Goal: Check status: Check status

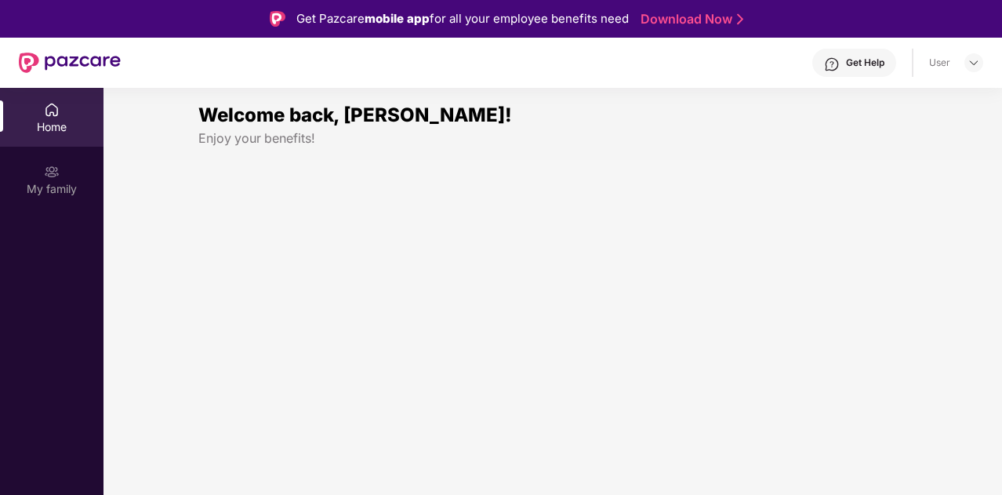
scroll to position [88, 0]
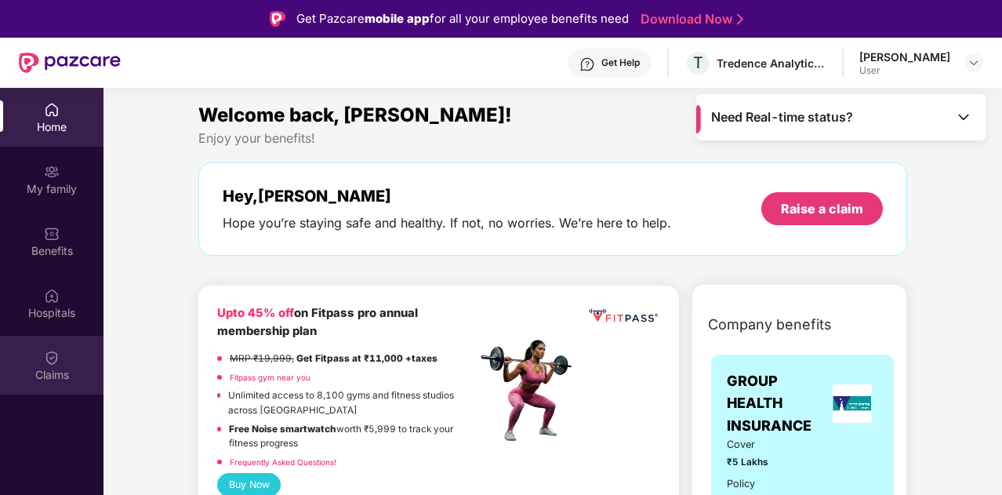
click at [37, 363] on div "Claims" at bounding box center [52, 365] width 104 height 59
